Goal: Check status: Check status

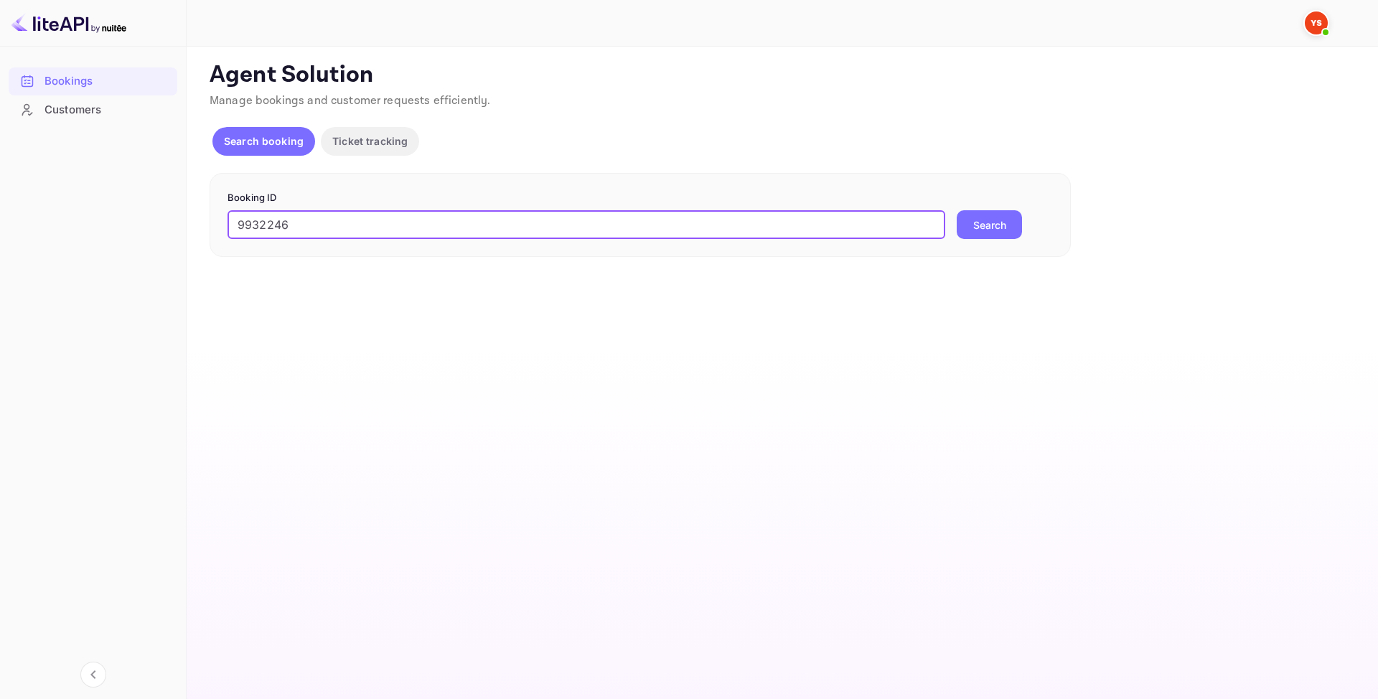
type input "9932246"
click at [1003, 218] on button "Search" at bounding box center [989, 224] width 65 height 29
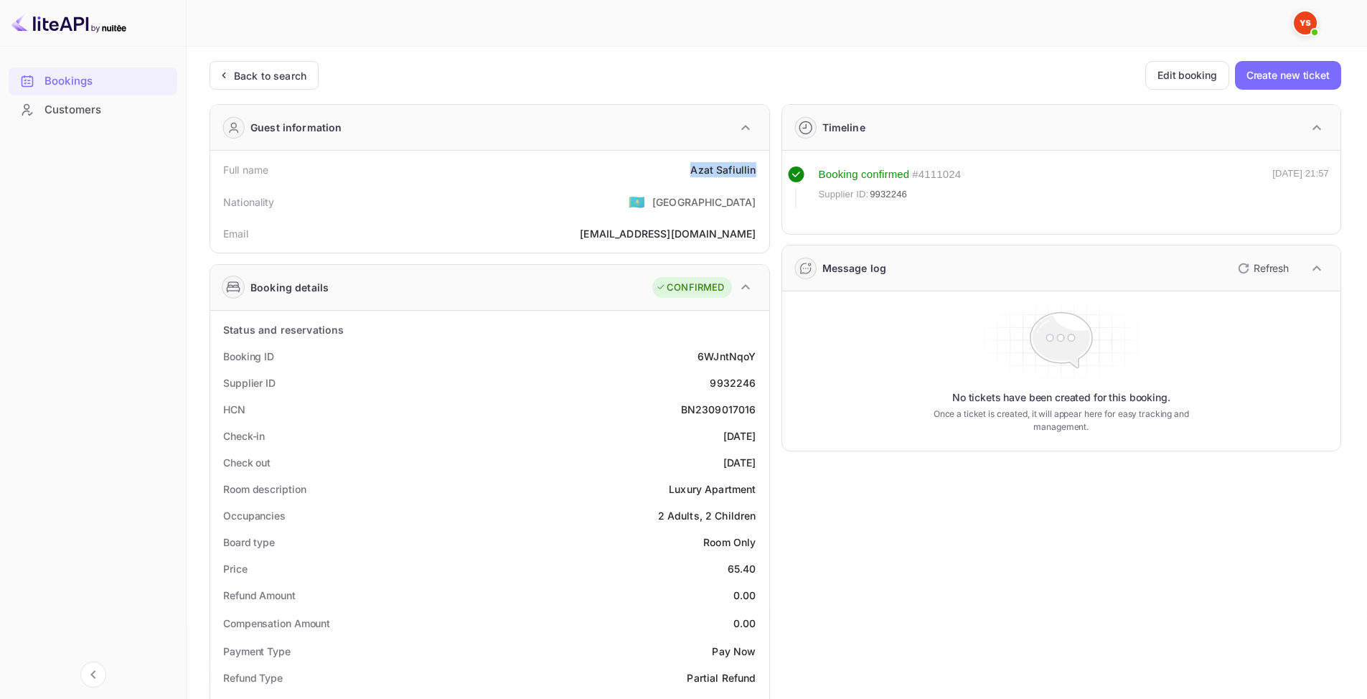
drag, startPoint x: 683, startPoint y: 166, endPoint x: 764, endPoint y: 167, distance: 81.8
click at [764, 167] on div "Full name [PERSON_NAME] Nationality 🇰🇿 [DEMOGRAPHIC_DATA] Email [EMAIL_ADDRESS]…" at bounding box center [489, 202] width 559 height 102
copy div "[PERSON_NAME]"
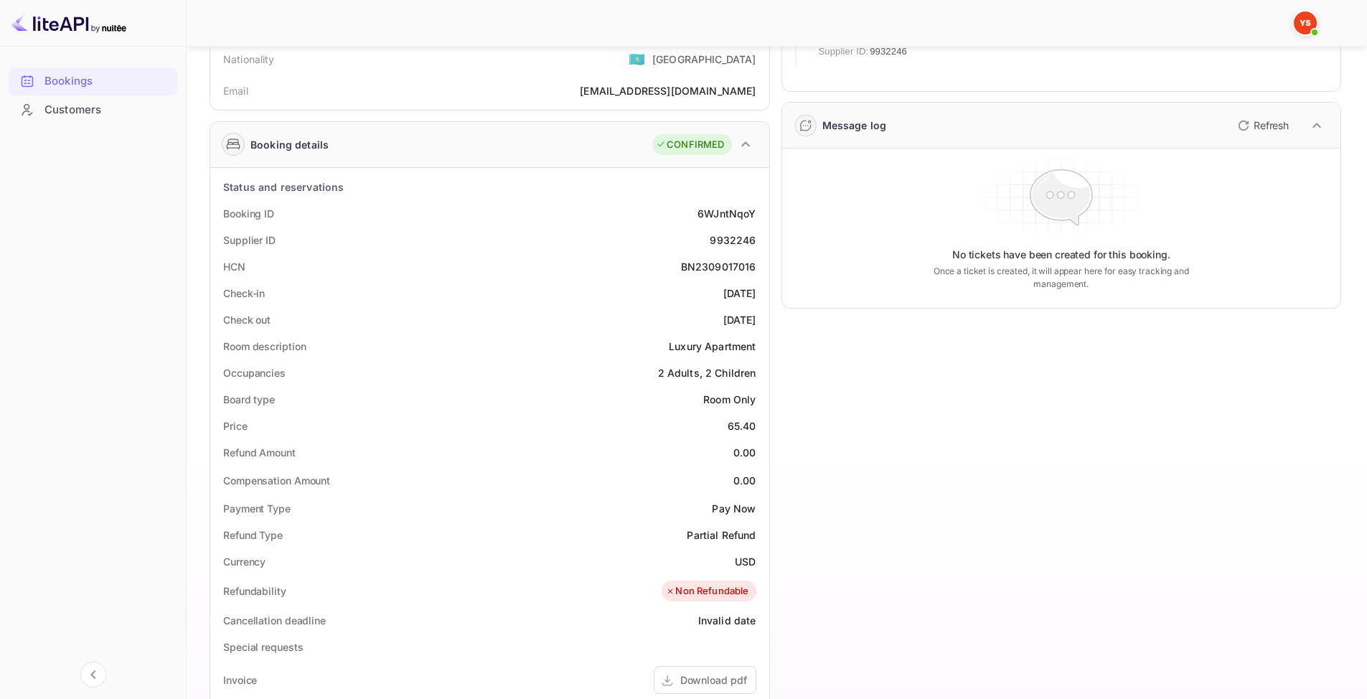
scroll to position [144, 0]
drag, startPoint x: 743, startPoint y: 426, endPoint x: 758, endPoint y: 426, distance: 15.1
click at [758, 426] on div "Price 65.40" at bounding box center [490, 425] width 548 height 27
copy div "65.40"
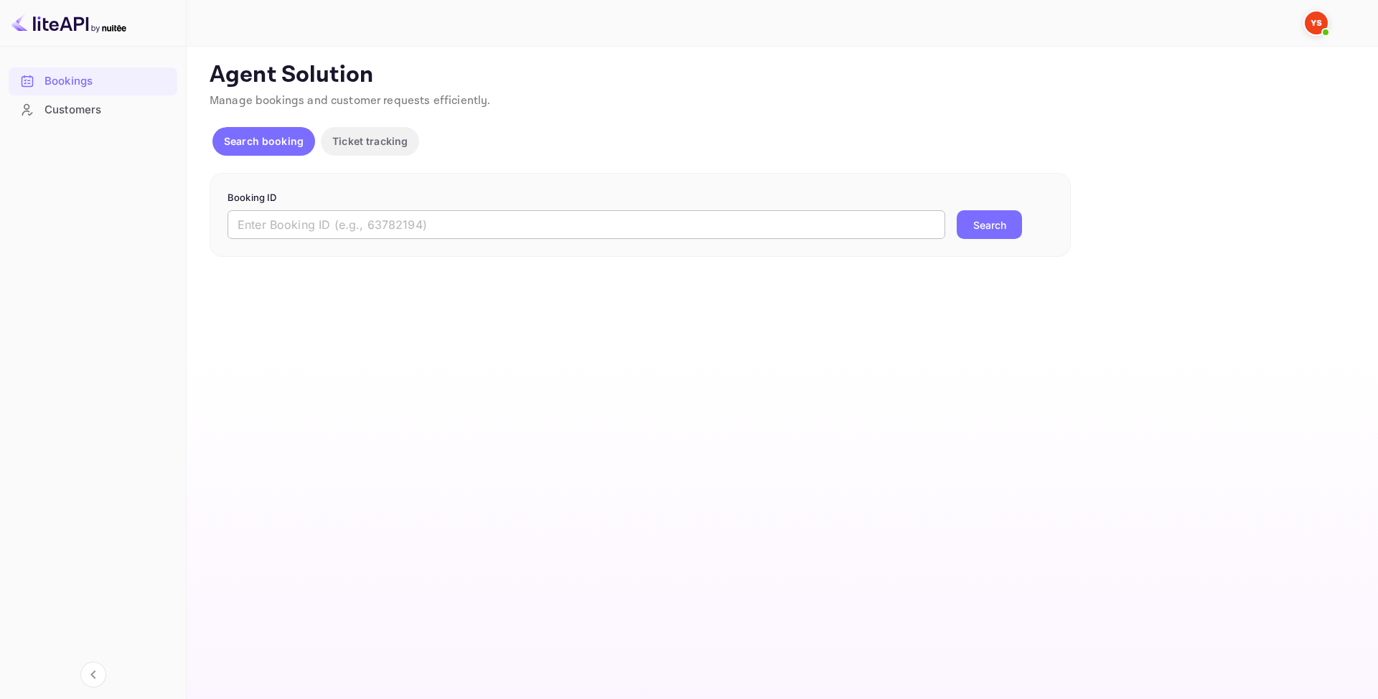
click at [332, 213] on input "text" at bounding box center [587, 224] width 718 height 29
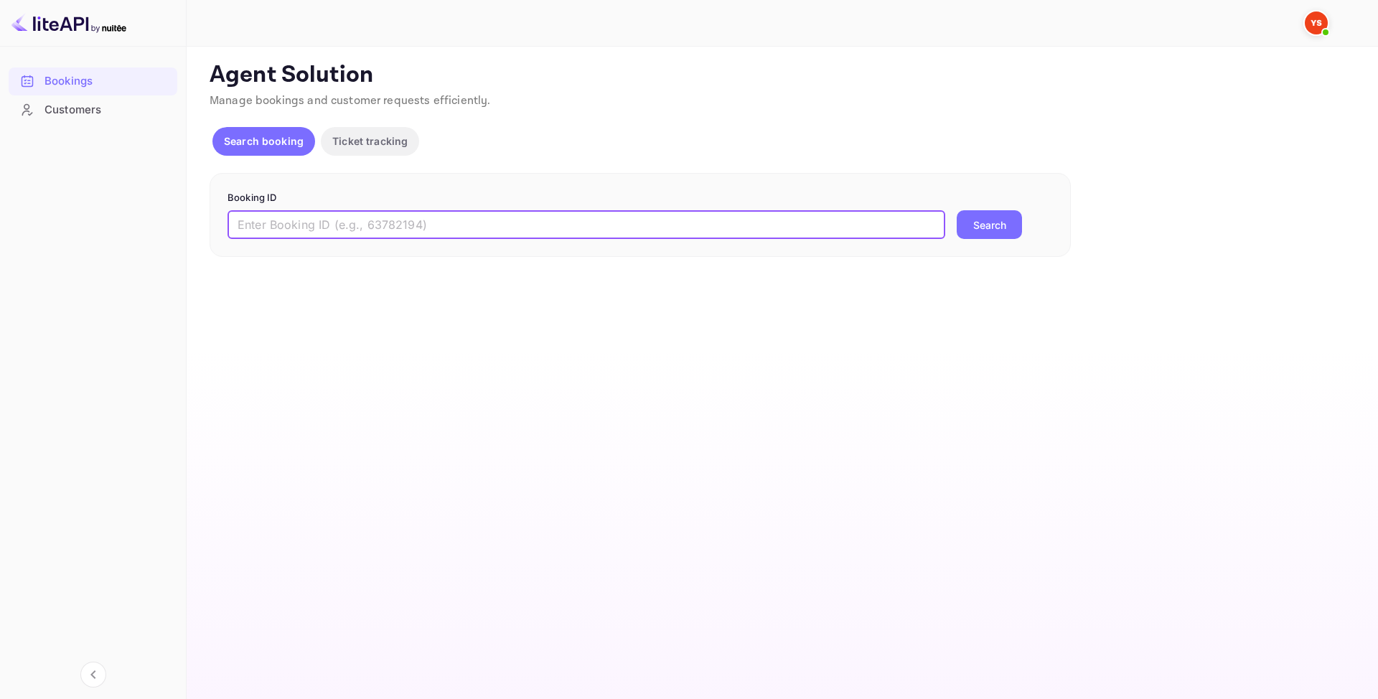
paste input "9913031"
type input "9913031"
click at [976, 220] on button "Search" at bounding box center [989, 224] width 65 height 29
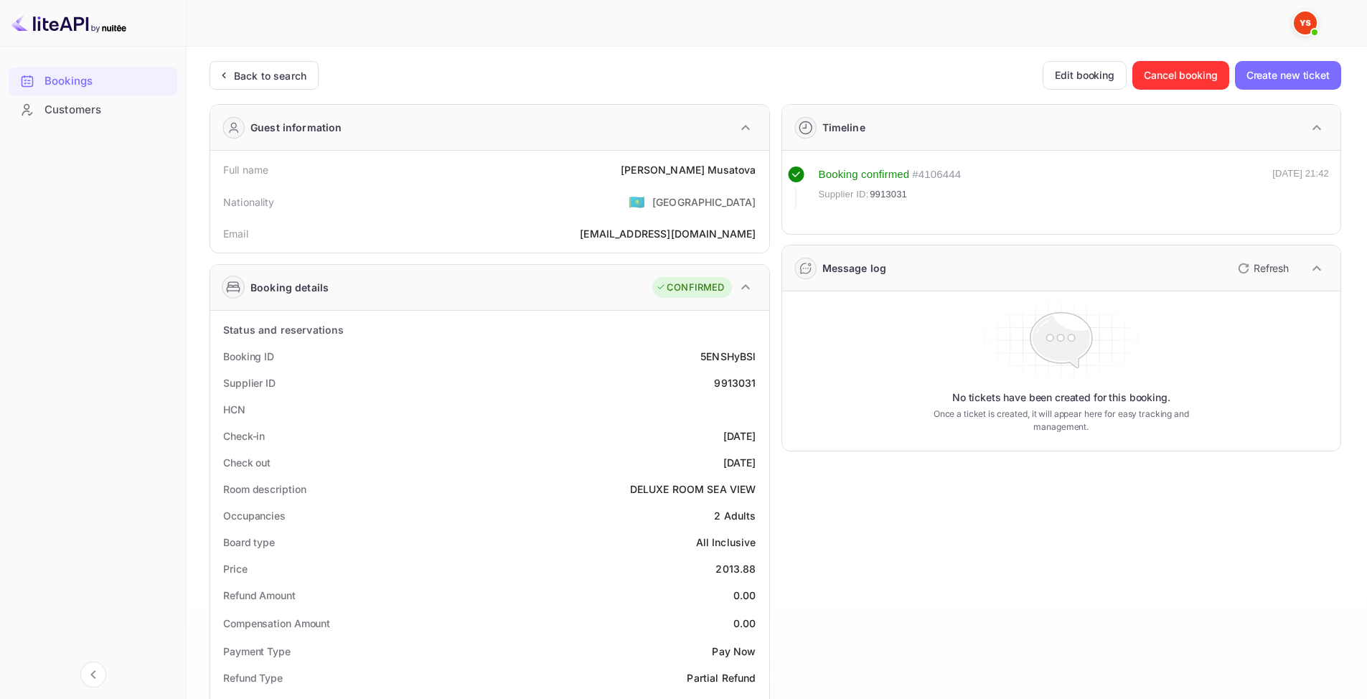
click at [730, 383] on div "9913031" at bounding box center [735, 382] width 42 height 15
copy div "9913031"
drag, startPoint x: 677, startPoint y: 165, endPoint x: 762, endPoint y: 170, distance: 84.8
click at [762, 170] on div "Full name [PERSON_NAME]" at bounding box center [490, 169] width 548 height 27
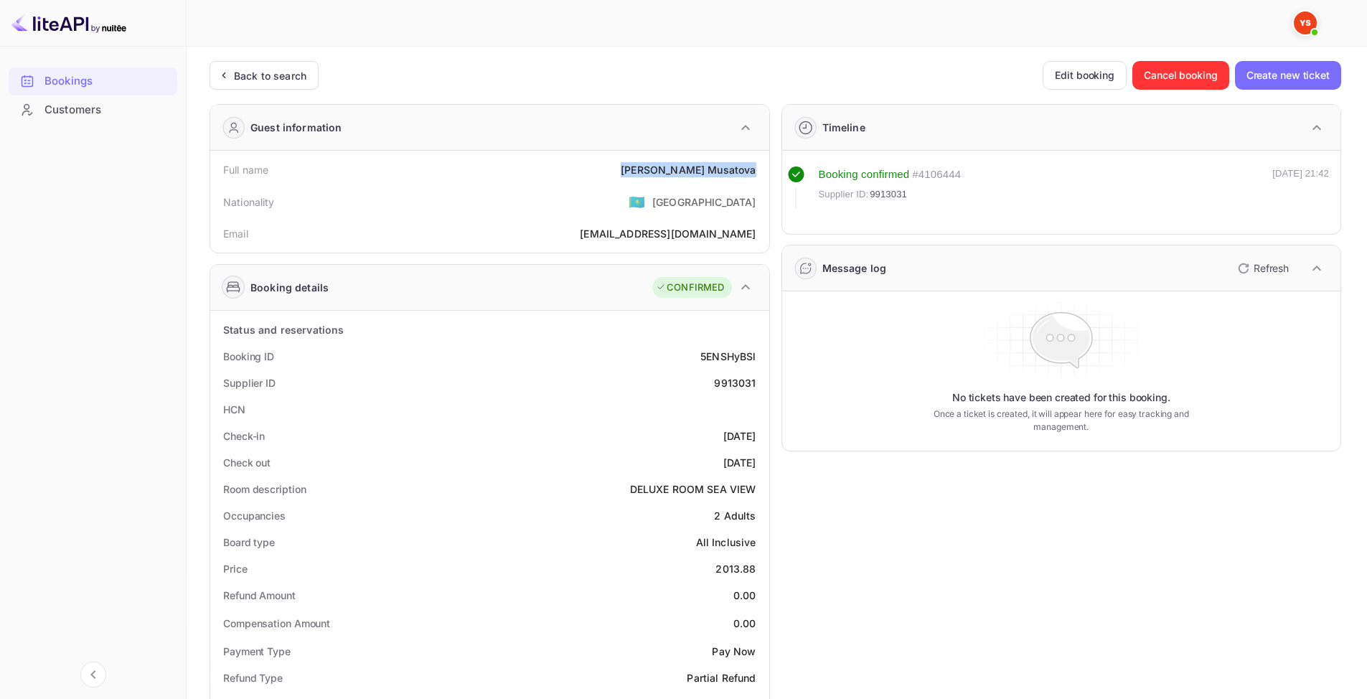
copy div "[PERSON_NAME]"
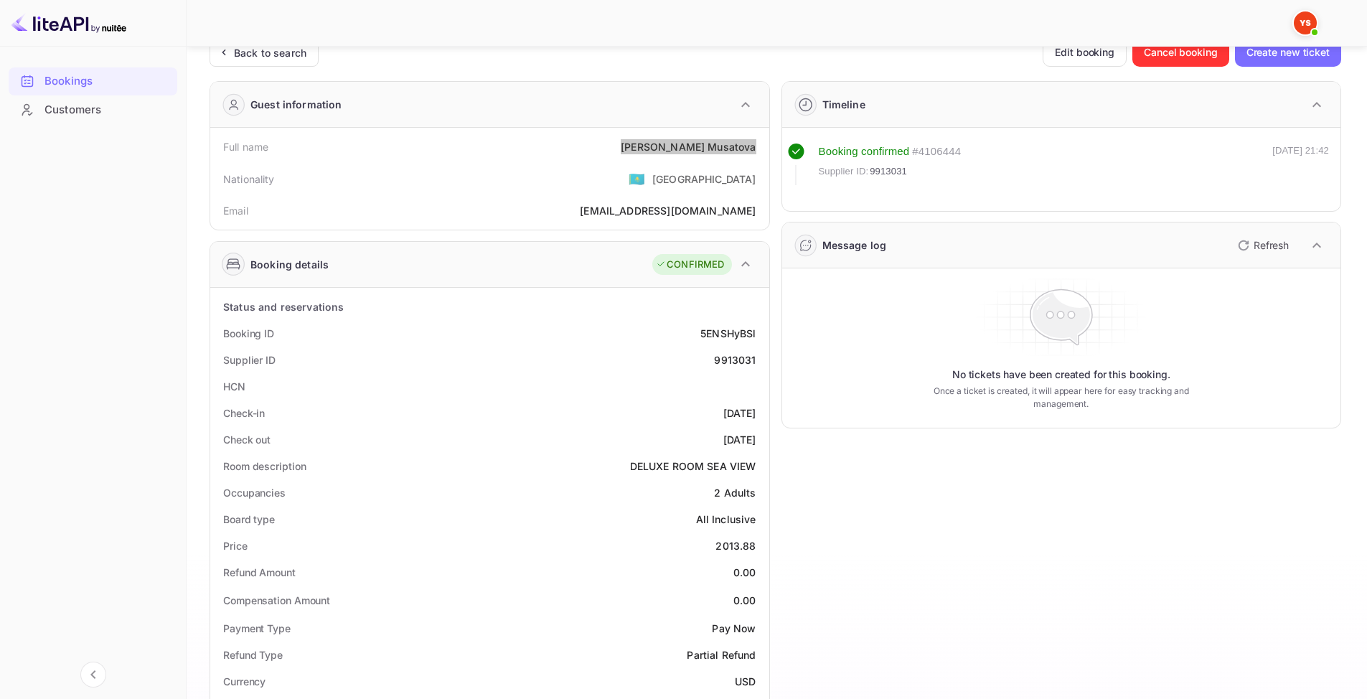
scroll to position [72, 0]
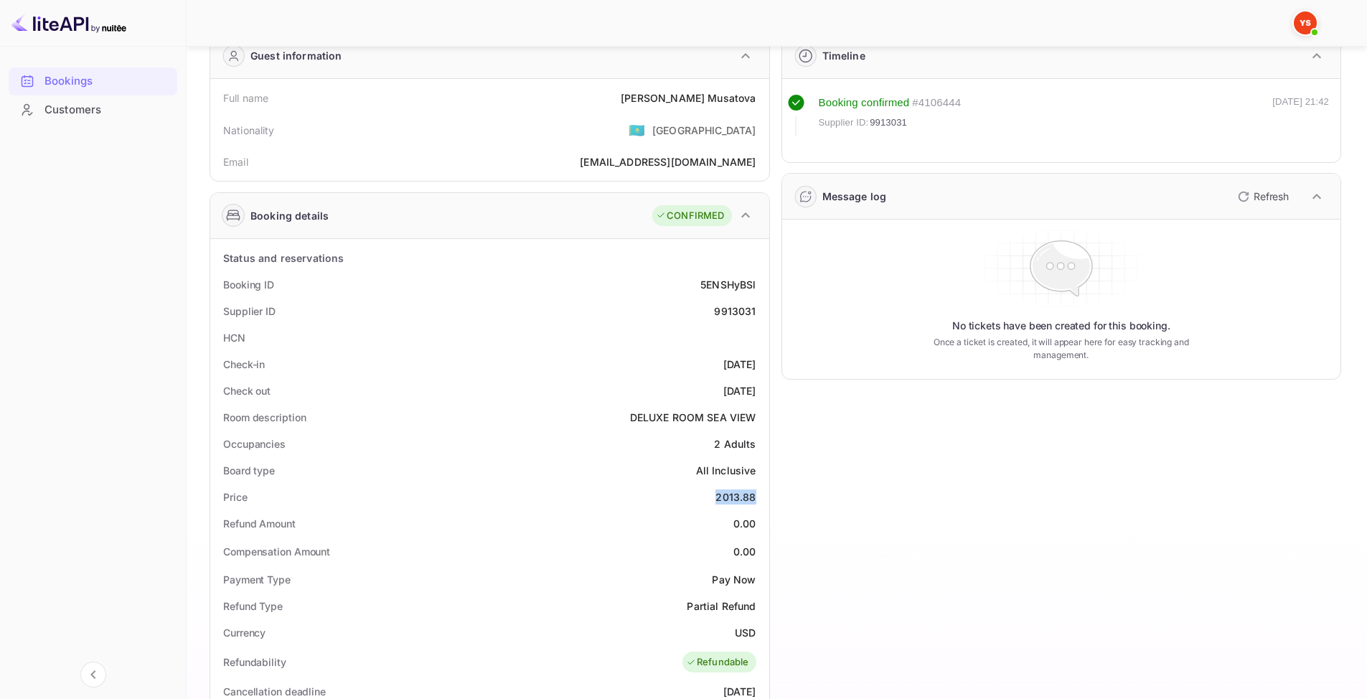
drag, startPoint x: 710, startPoint y: 497, endPoint x: 764, endPoint y: 497, distance: 53.1
click at [764, 497] on div "Status and reservations Booking ID 5ENSHyBSl Supplier ID 9913031 HCN Check-in […" at bounding box center [489, 662] width 559 height 847
copy div "2013.88"
